Goal: Task Accomplishment & Management: Complete application form

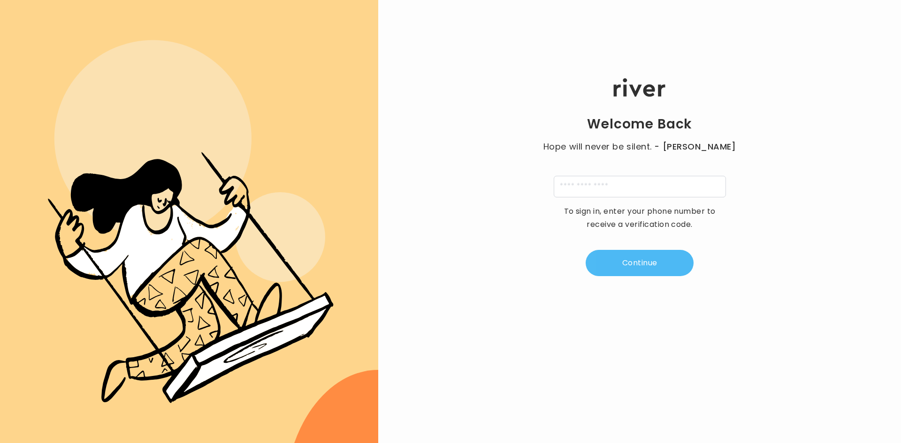
click at [620, 265] on button "Continue" at bounding box center [639, 263] width 108 height 26
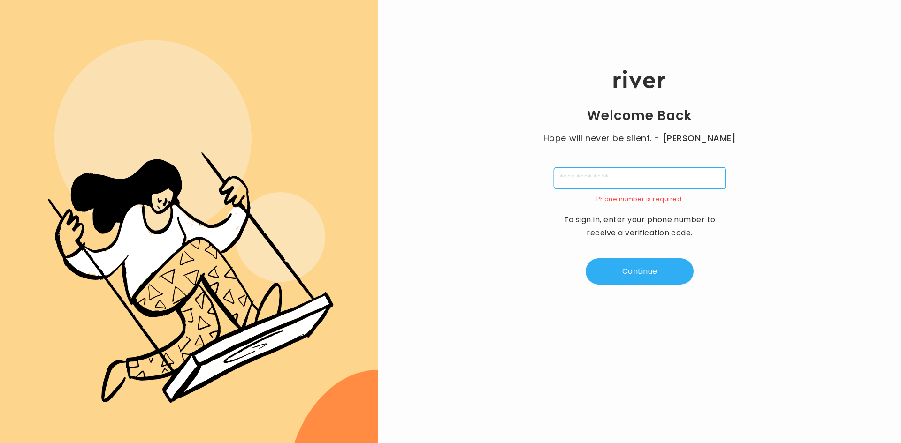
click at [624, 178] on input "tel" at bounding box center [640, 178] width 172 height 22
type input "**********"
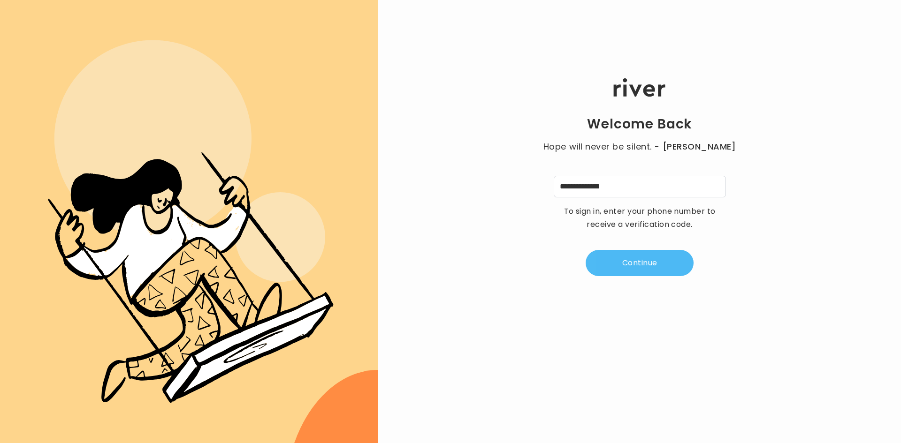
click at [645, 265] on button "Continue" at bounding box center [639, 263] width 108 height 26
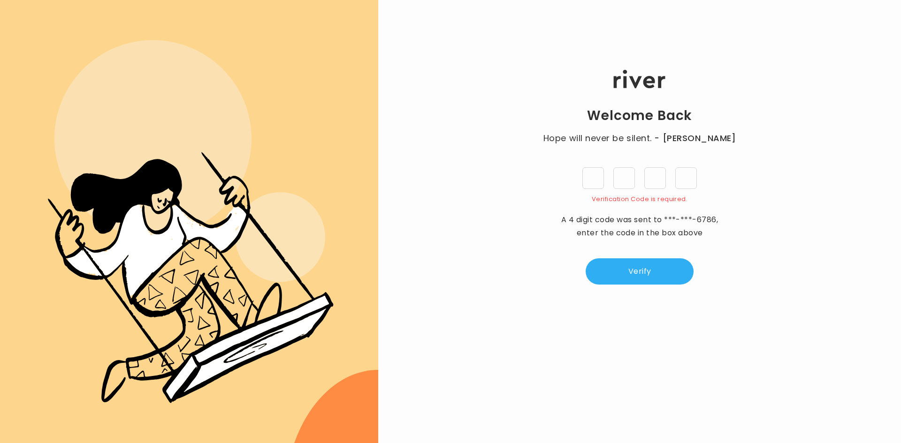
type input "*"
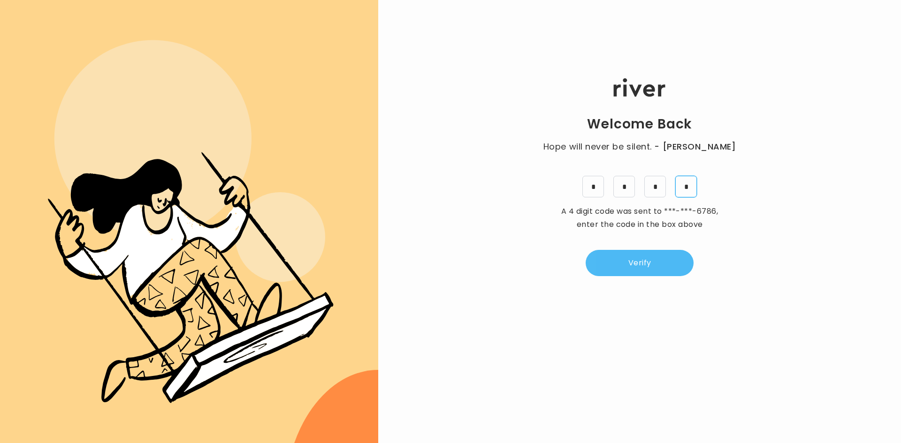
type input "*"
click at [661, 258] on button "Verify" at bounding box center [639, 263] width 108 height 26
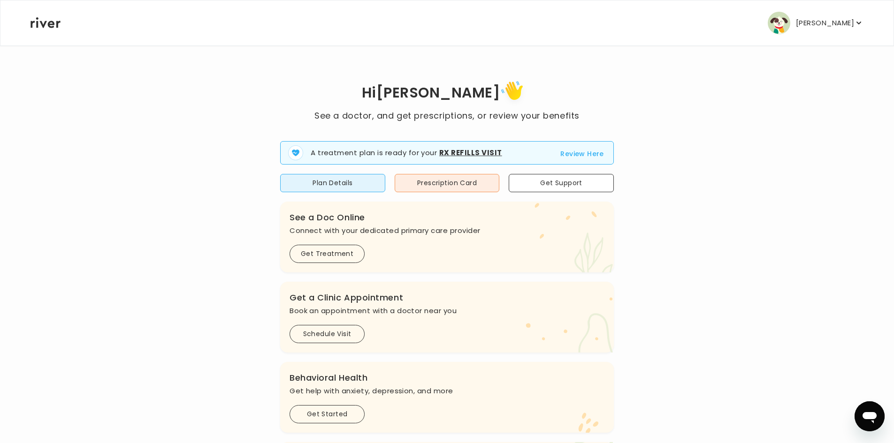
click at [582, 159] on button "Review Here" at bounding box center [582, 153] width 44 height 11
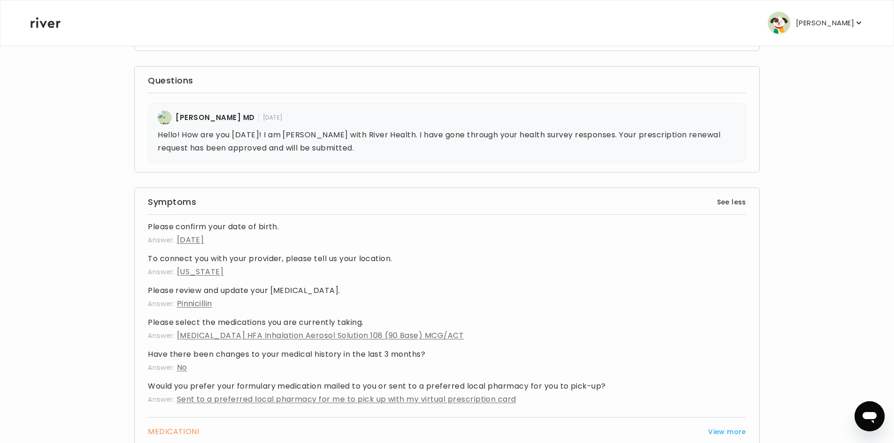
scroll to position [15, 0]
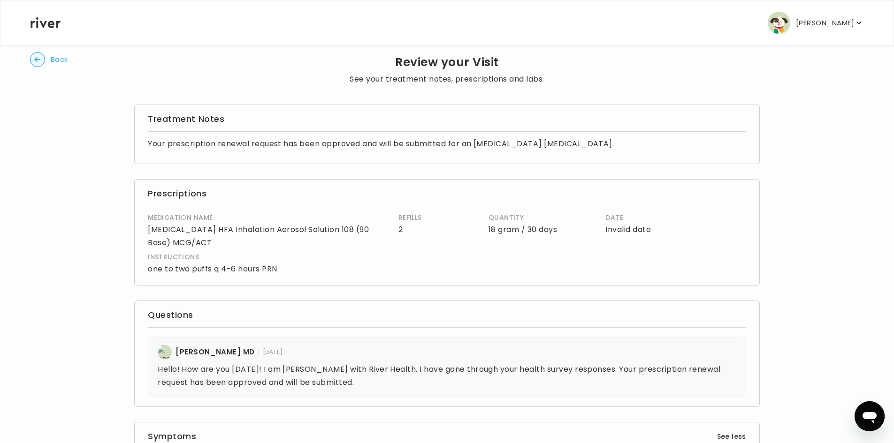
click at [827, 32] on button "[PERSON_NAME]" at bounding box center [815, 23] width 96 height 23
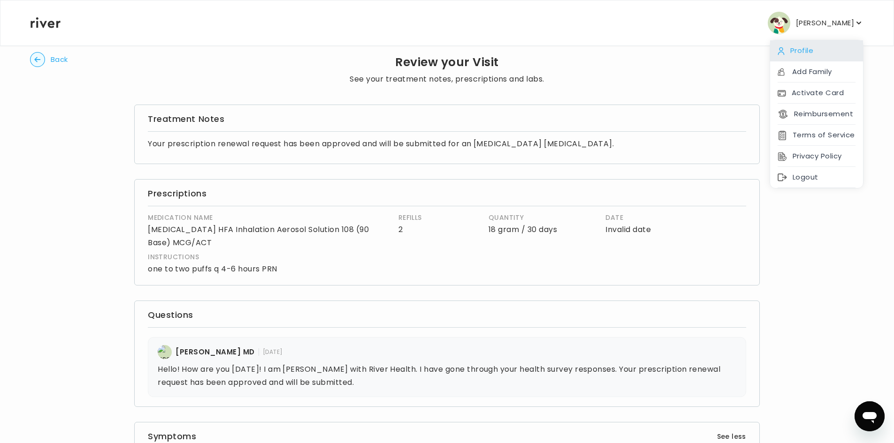
click at [791, 48] on div "Profile" at bounding box center [816, 50] width 93 height 21
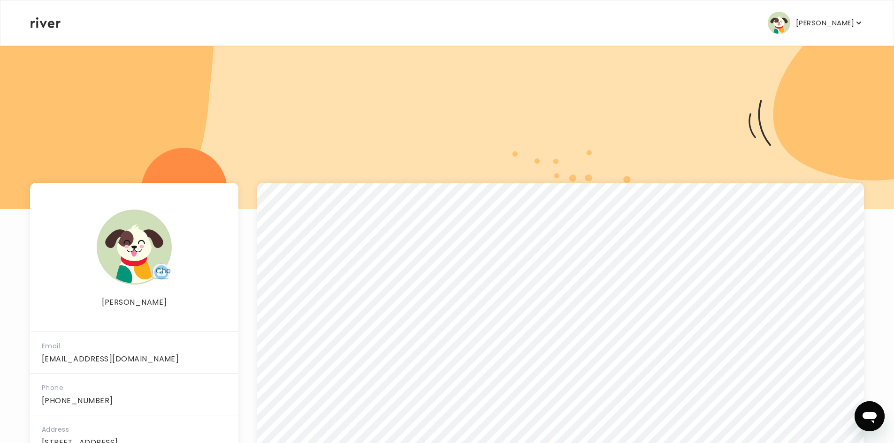
click at [52, 34] on div "[PERSON_NAME] Profile Add Family Activate Card Reimbursement Terms of Service P…" at bounding box center [446, 22] width 833 height 45
click at [52, 23] on icon at bounding box center [45, 22] width 30 height 11
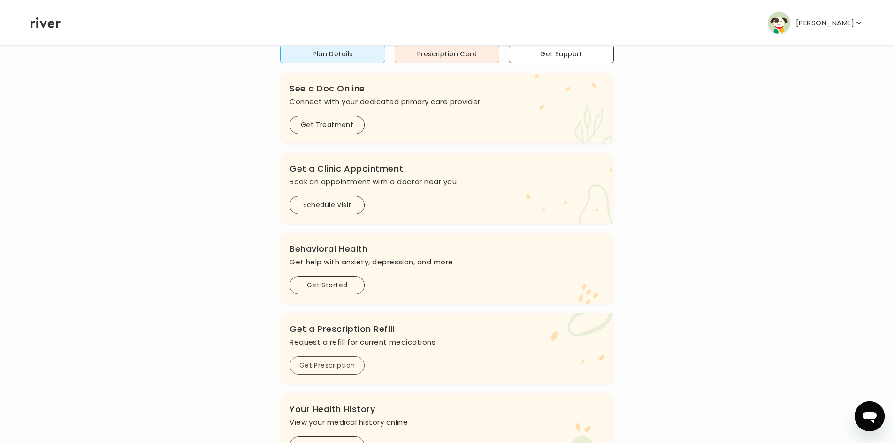
scroll to position [94, 0]
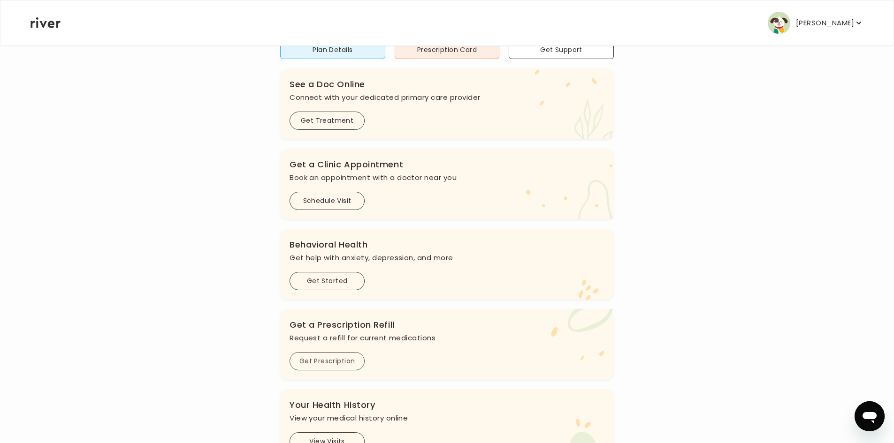
click at [342, 364] on button "Get Prescription" at bounding box center [326, 361] width 75 height 18
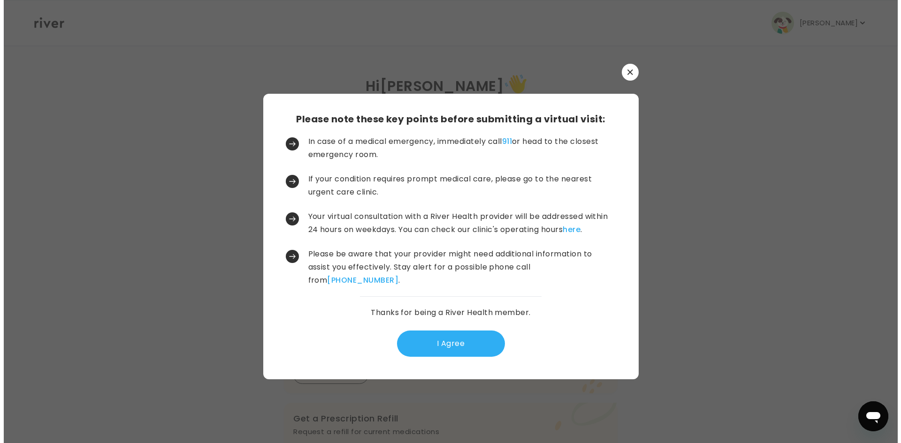
scroll to position [0, 0]
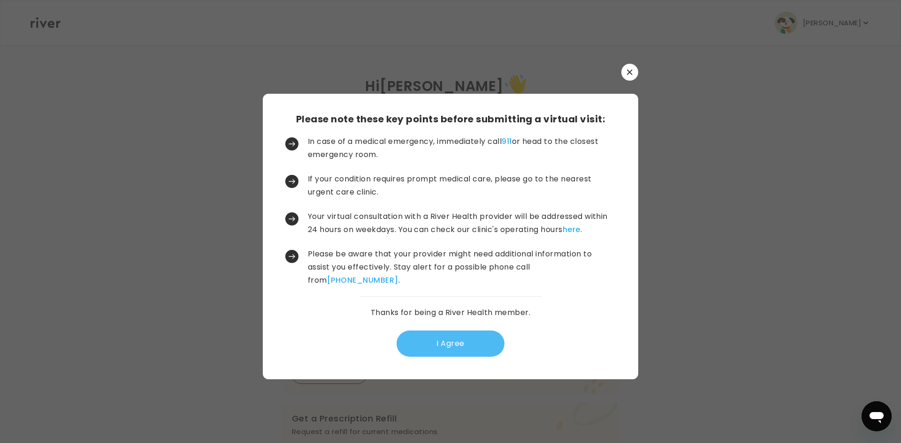
click at [414, 347] on button "I Agree" at bounding box center [450, 344] width 108 height 26
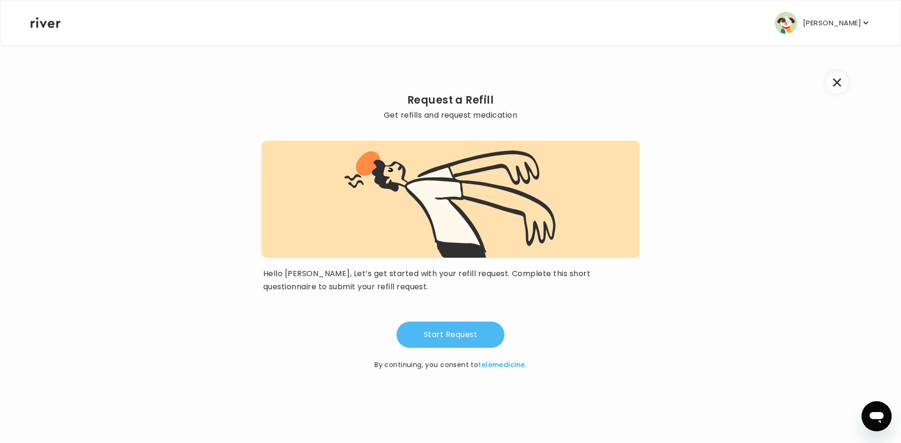
click at [419, 329] on button "Start Request" at bounding box center [450, 335] width 108 height 26
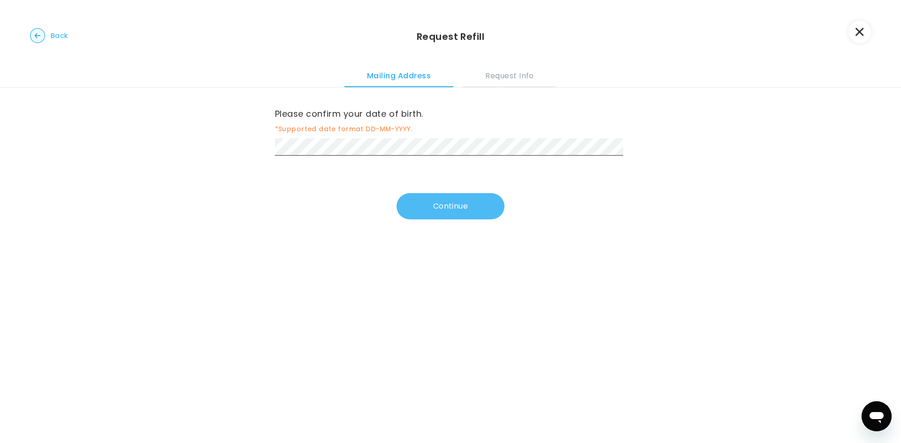
click at [424, 204] on button "Continue" at bounding box center [450, 206] width 108 height 26
click at [431, 219] on button "Continue" at bounding box center [450, 208] width 108 height 26
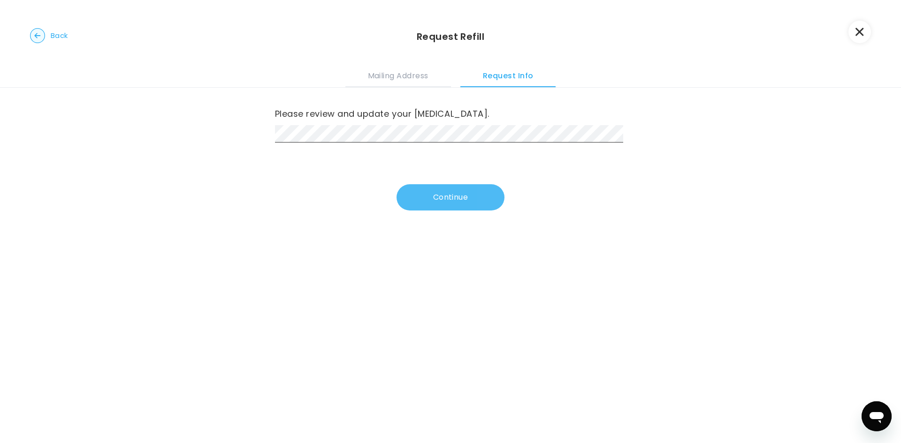
click at [445, 199] on button "Continue" at bounding box center [450, 197] width 108 height 26
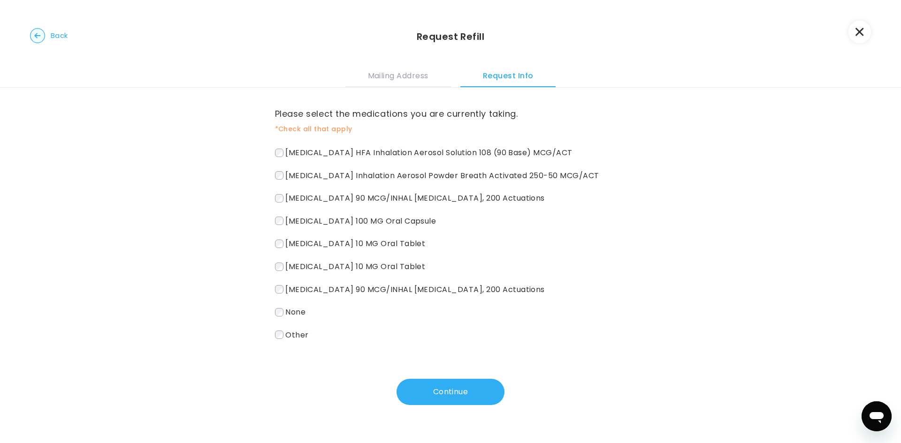
click at [308, 155] on span "[MEDICAL_DATA] HFA Inhalation Aerosol Solution 108 (90 Base) MCG/ACT" at bounding box center [428, 152] width 287 height 11
click at [449, 382] on button "Continue" at bounding box center [450, 392] width 108 height 26
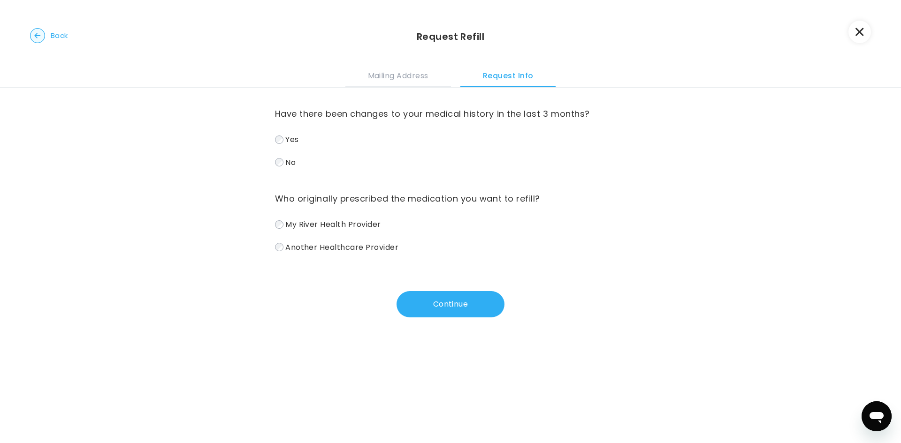
click at [287, 166] on span "No" at bounding box center [290, 162] width 10 height 11
click at [293, 219] on span "My River Health Provider" at bounding box center [333, 224] width 96 height 11
click at [440, 315] on button "Continue" at bounding box center [450, 304] width 108 height 26
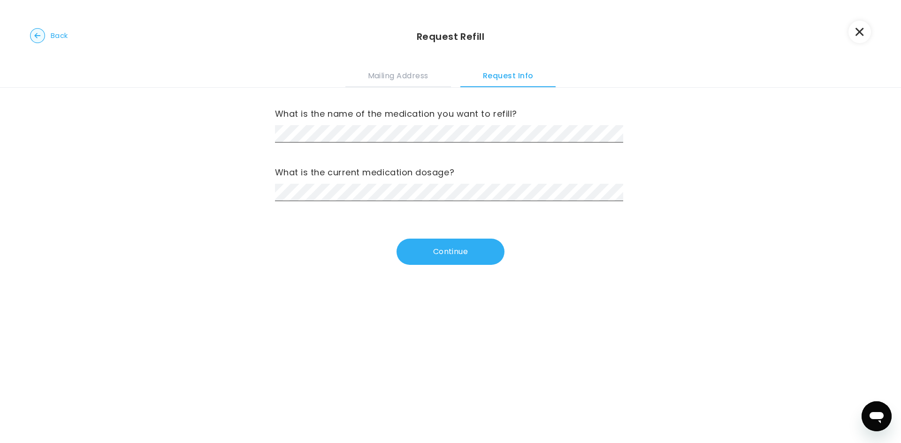
click at [342, 119] on label "What is the name of the medication you want to refill?" at bounding box center [450, 113] width 351 height 15
click at [473, 251] on button "Continue" at bounding box center [450, 252] width 108 height 26
click at [417, 234] on div "What is the medical reason for taking this medication? Approximately how long h…" at bounding box center [450, 176] width 351 height 177
click at [417, 245] on button "Continue" at bounding box center [450, 252] width 108 height 26
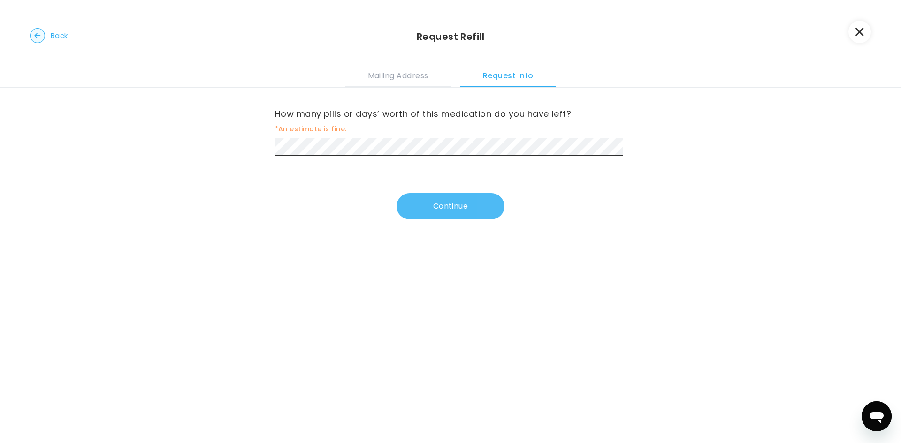
click at [466, 197] on button "Continue" at bounding box center [450, 206] width 108 height 26
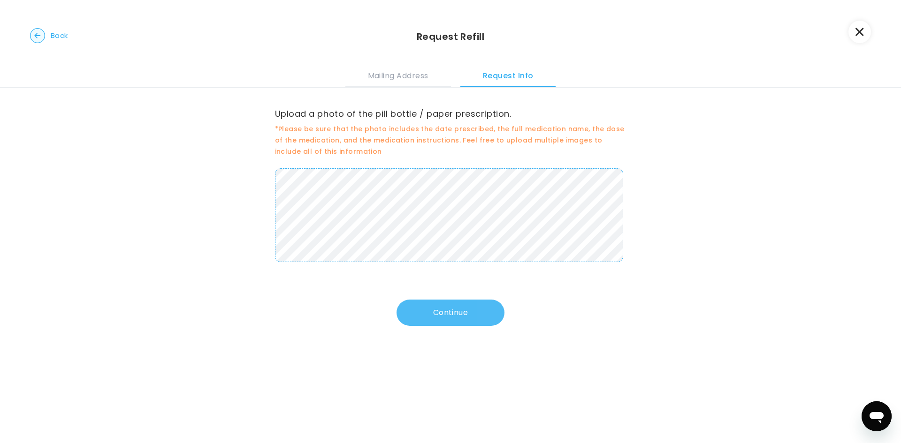
click at [445, 319] on button "Continue" at bounding box center [450, 313] width 108 height 26
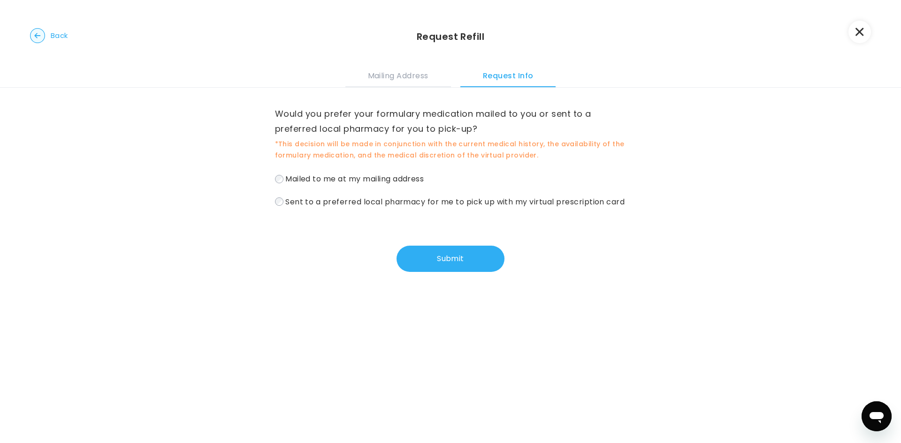
click at [357, 209] on label "Sent to a preferred local pharmacy for me to pick up with my virtual prescripti…" at bounding box center [450, 202] width 351 height 14
click at [445, 272] on button "Submit" at bounding box center [450, 259] width 108 height 26
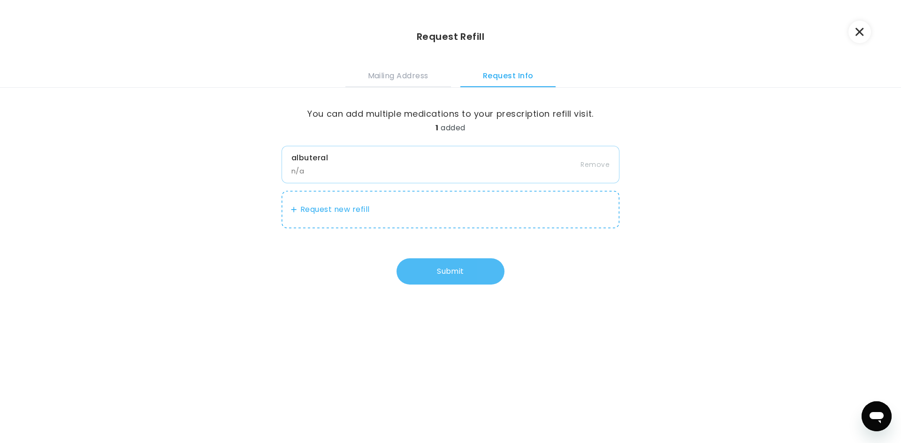
click at [430, 271] on button "Submit" at bounding box center [450, 271] width 108 height 26
